Goal: Find specific page/section: Find specific page/section

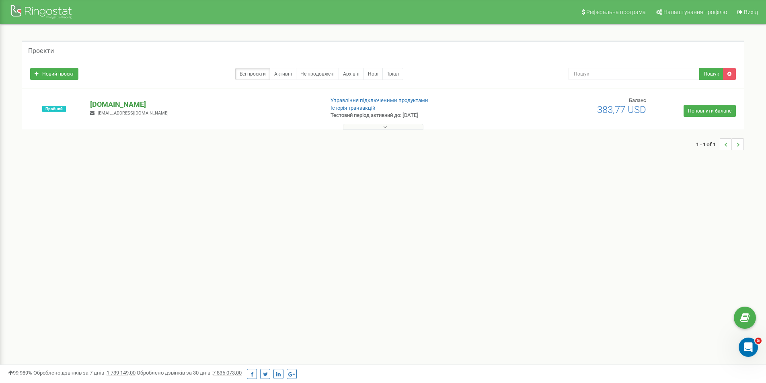
click at [126, 103] on p "[DOMAIN_NAME]" at bounding box center [203, 104] width 227 height 10
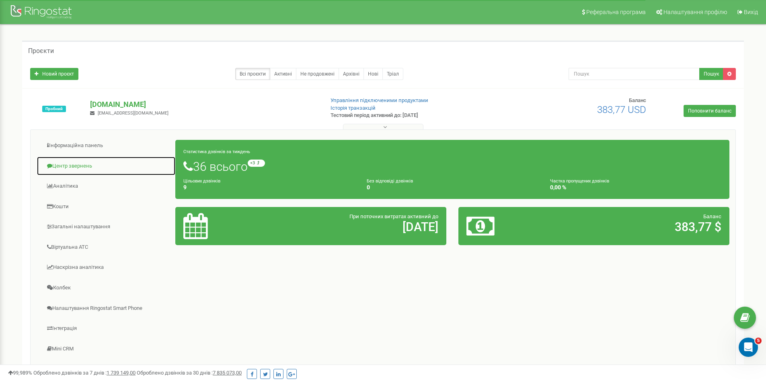
click at [78, 162] on link "Центр звернень" at bounding box center [106, 166] width 139 height 20
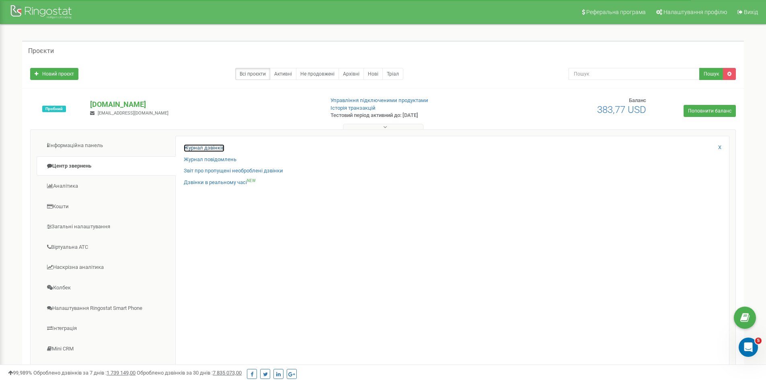
click at [204, 148] on link "Журнал дзвінків" at bounding box center [204, 148] width 41 height 8
